Goal: Use online tool/utility: Use online tool/utility

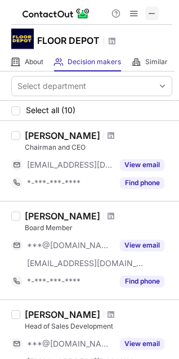
click at [150, 16] on span at bounding box center [151, 13] width 9 height 9
